Goal: Book appointment/travel/reservation

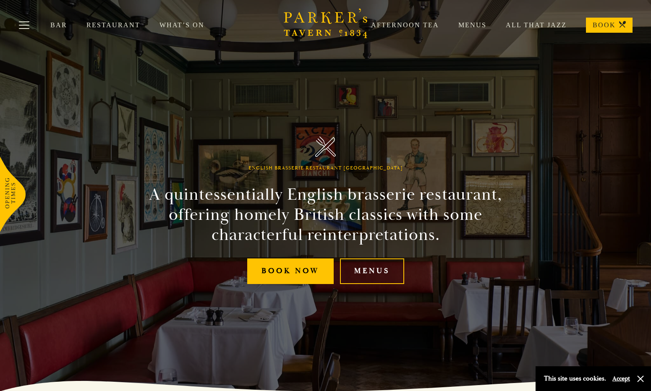
click at [108, 22] on link "Restaurant" at bounding box center [123, 25] width 73 height 8
click at [374, 267] on link "Menus" at bounding box center [372, 272] width 64 height 26
click at [370, 272] on link "Menus" at bounding box center [372, 272] width 64 height 26
click at [473, 27] on link "Menus" at bounding box center [462, 25] width 47 height 8
click at [472, 24] on link "Menus" at bounding box center [462, 25] width 47 height 8
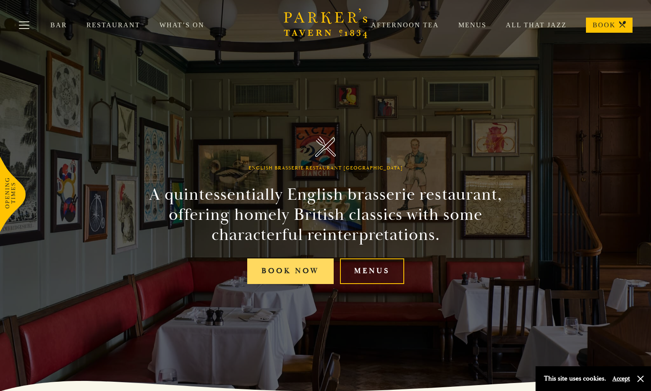
click at [280, 269] on link "Book Now" at bounding box center [290, 272] width 87 height 26
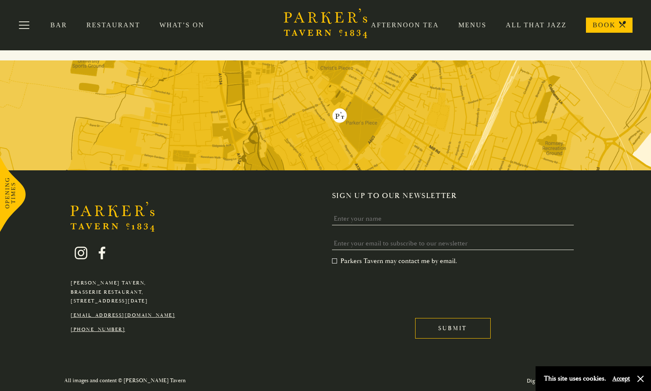
scroll to position [1625, 0]
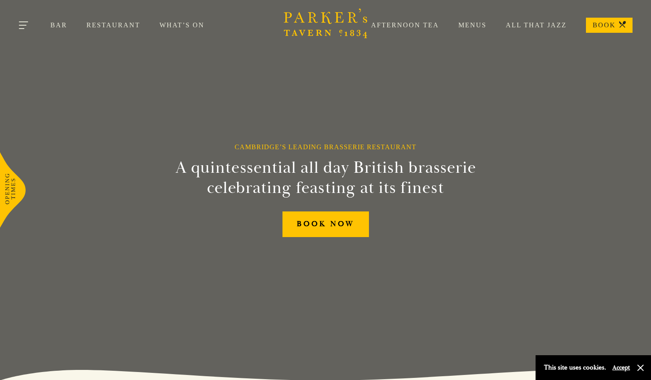
click at [25, 24] on button "Toggle navigation" at bounding box center [24, 27] width 36 height 36
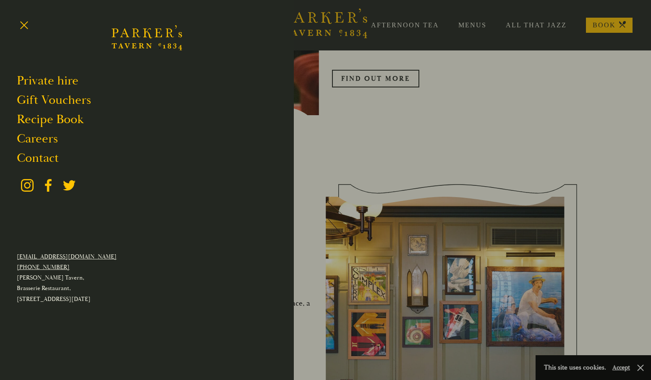
scroll to position [573, 0]
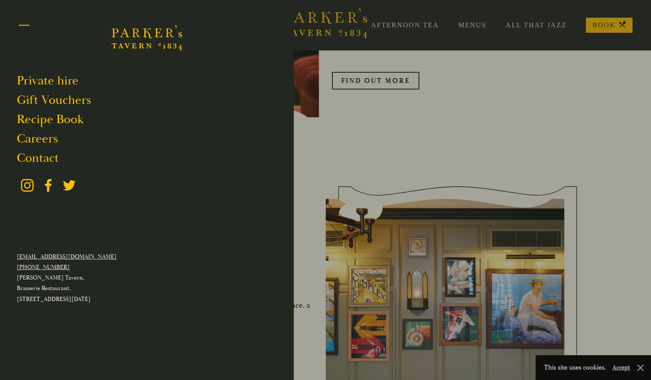
click at [21, 23] on button "Toggle navigation" at bounding box center [24, 27] width 36 height 36
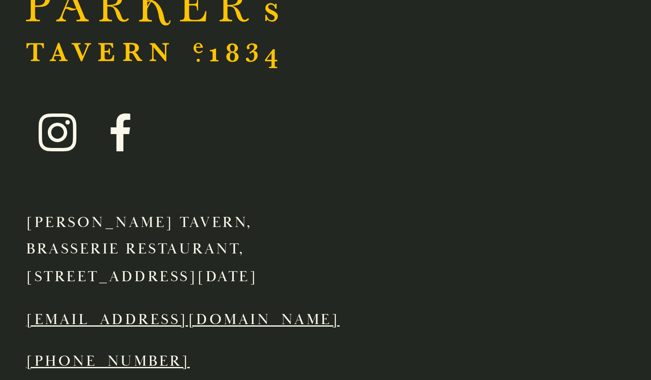
scroll to position [1655, 0]
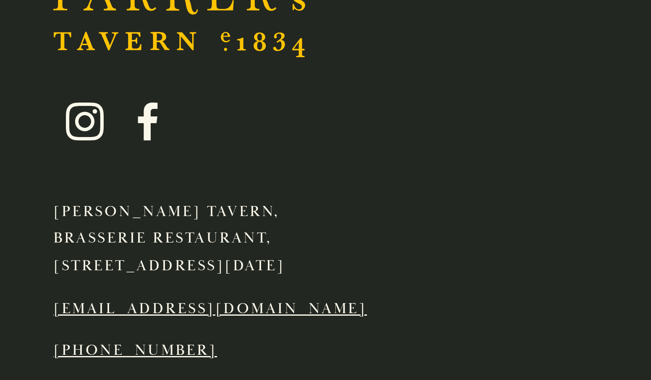
click at [71, 353] on link "[EMAIL_ADDRESS][DOMAIN_NAME]" at bounding box center [123, 356] width 105 height 6
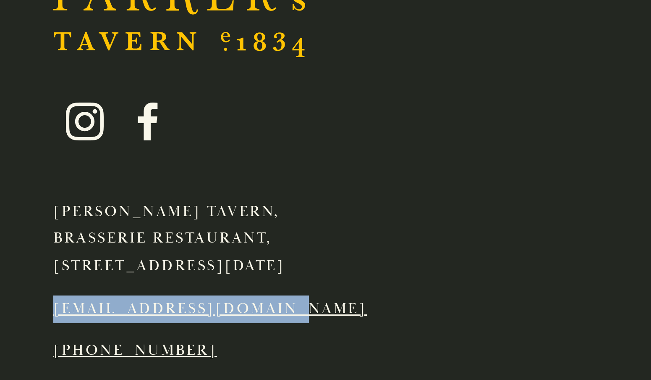
drag, startPoint x: 14, startPoint y: 91, endPoint x: 107, endPoint y: 90, distance: 92.4
click at [107, 275] on div "Parker's Tavern, Brasserie Restaurant, Regent Street, Cambridge, CB2 1AD hello@…" at bounding box center [122, 325] width 117 height 100
copy link "[EMAIL_ADDRESS][DOMAIN_NAME]"
